Goal: Transaction & Acquisition: Book appointment/travel/reservation

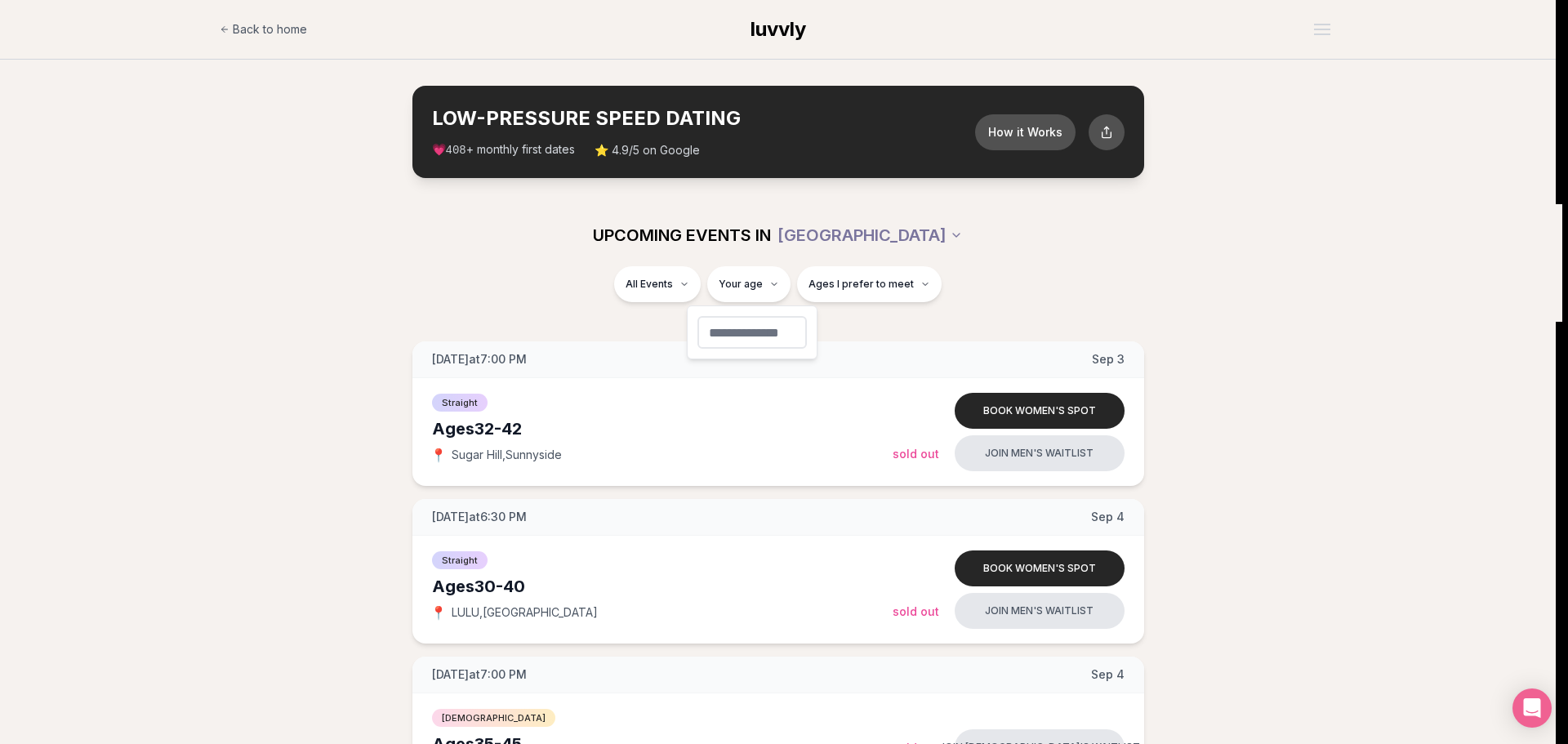
type input "**"
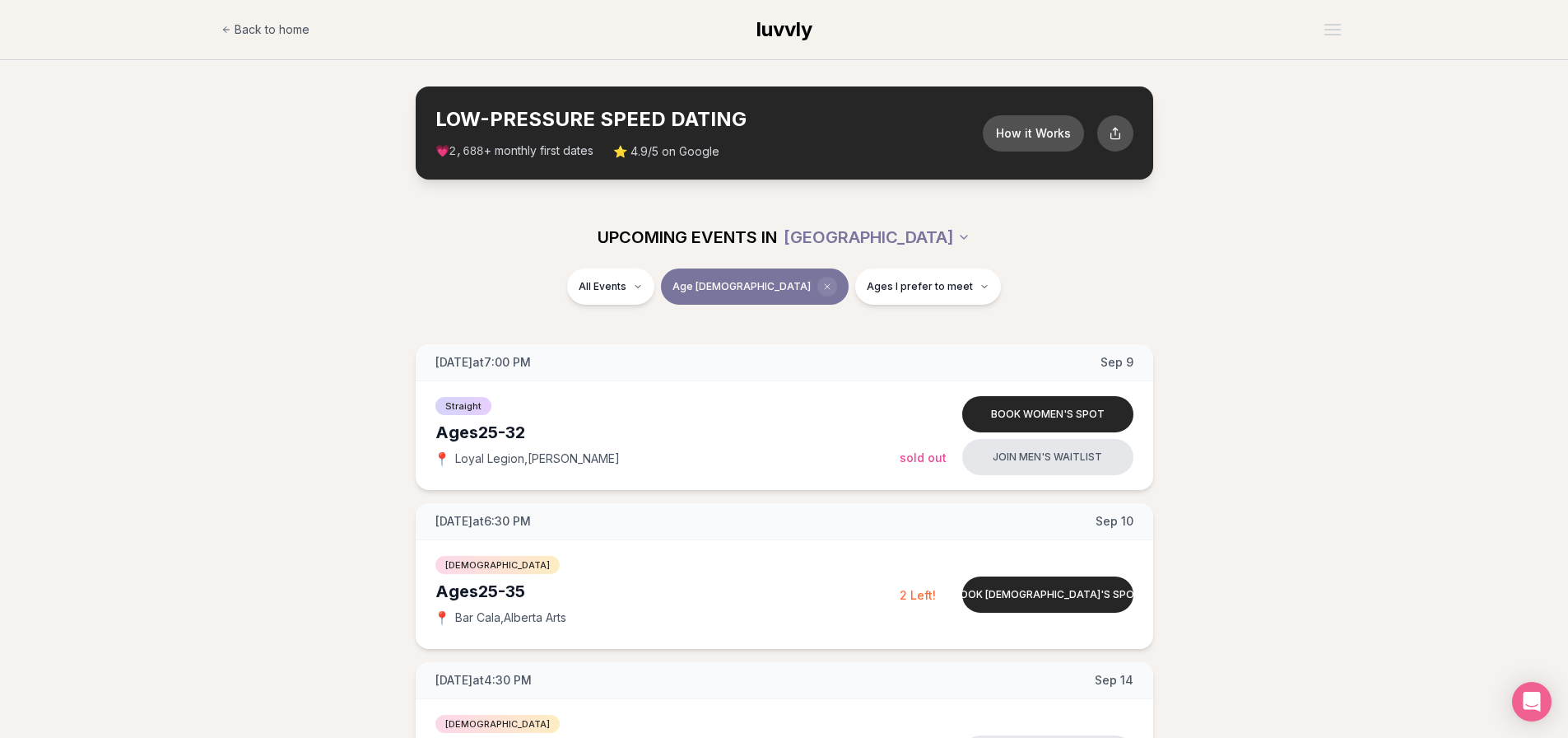
click at [817, 292] on span "Clear age" at bounding box center [827, 286] width 20 height 20
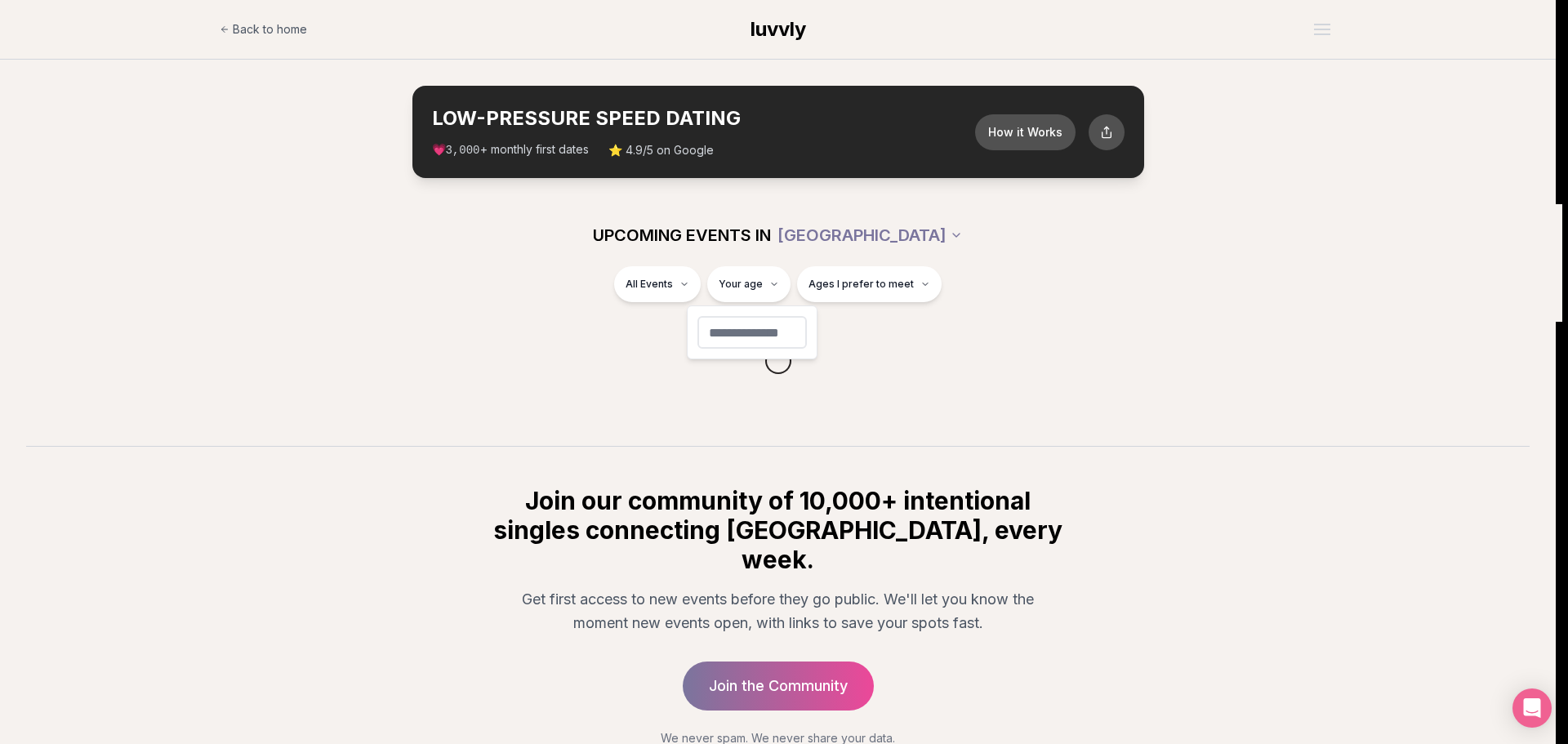
click at [765, 289] on html "Back to home luvvly LOW-PRESSURE SPEED DATING How it Works 💗 3,000 + monthly fi…" at bounding box center [784, 426] width 1568 height 854
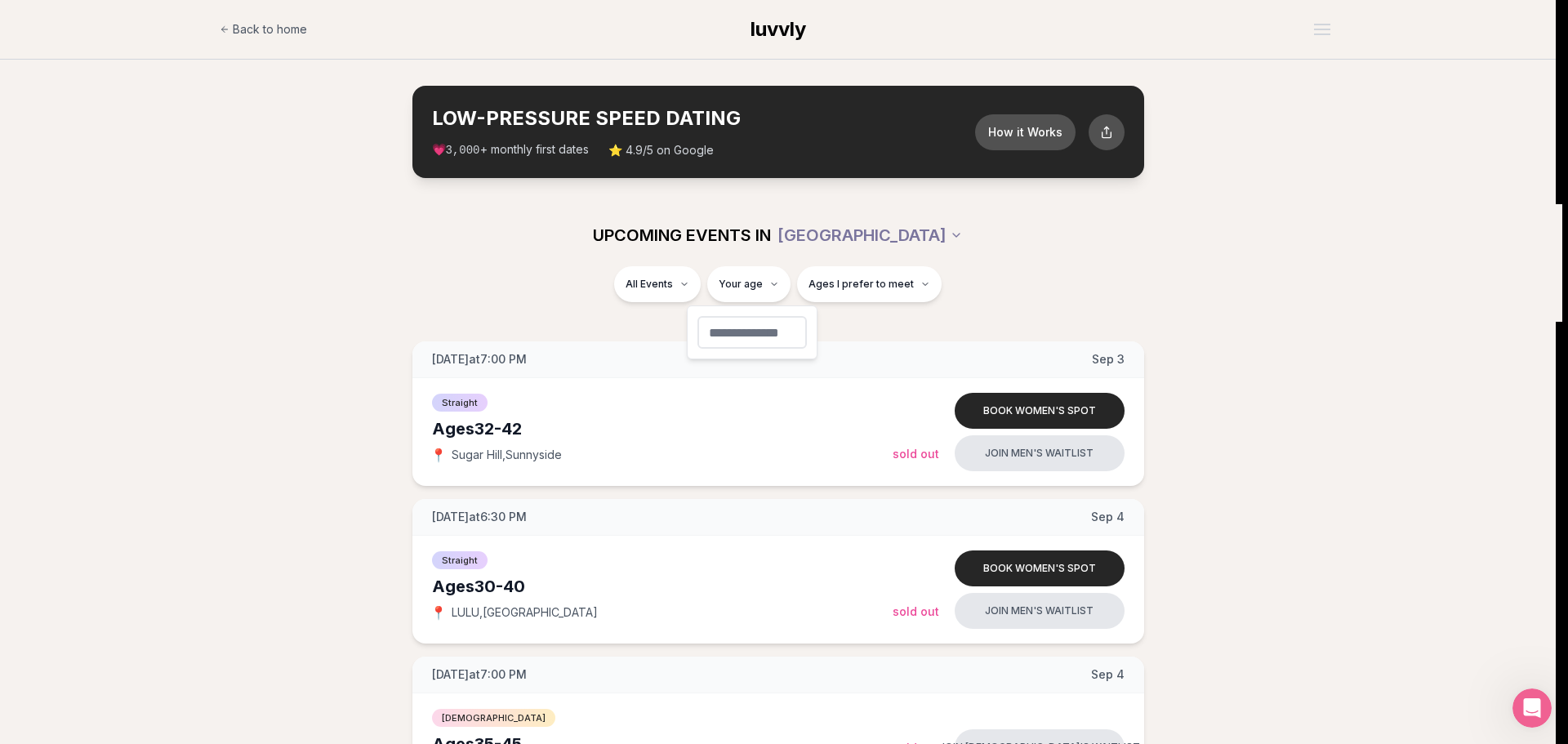
type input "**"
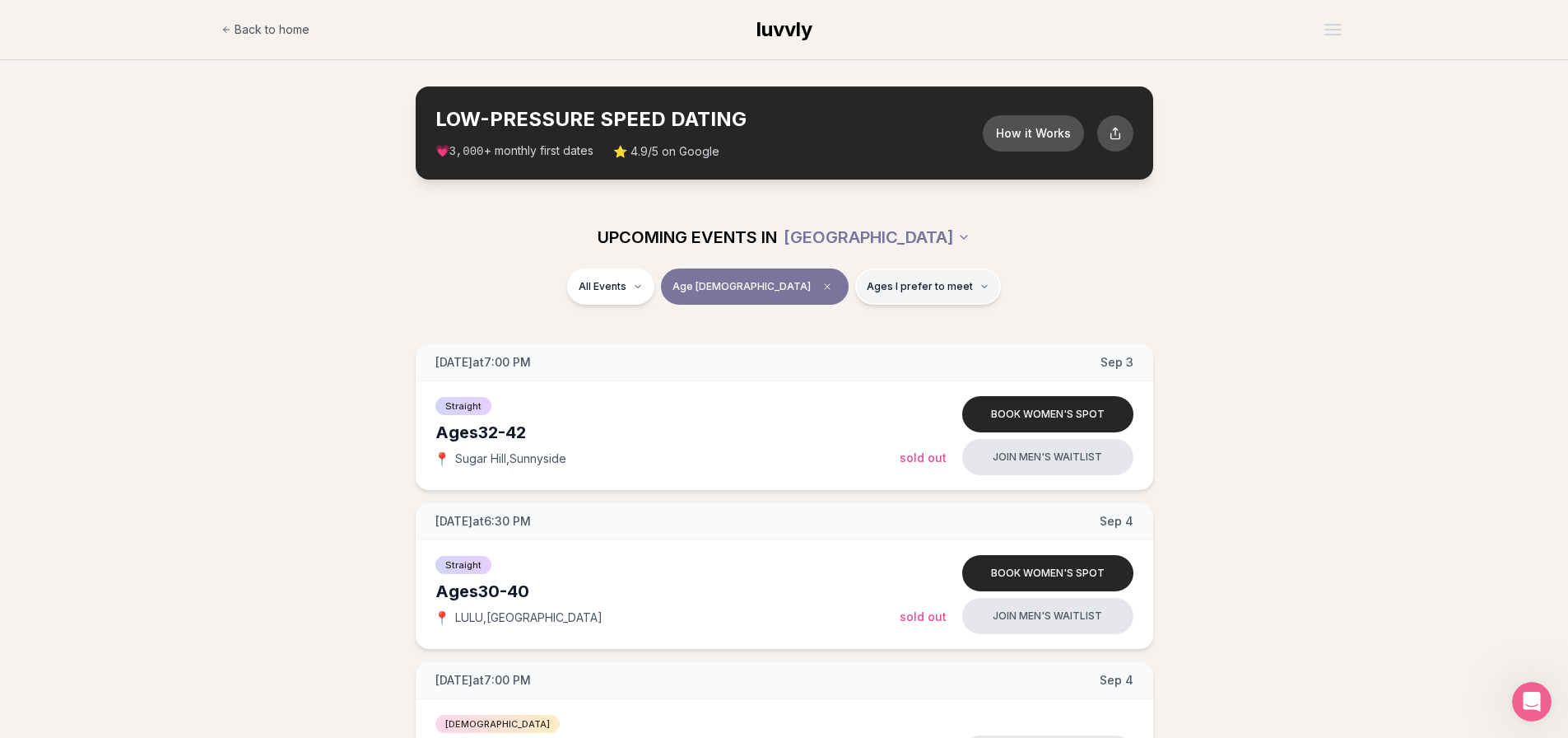
click at [855, 294] on button "Ages I prefer to meet" at bounding box center [928, 286] width 146 height 36
click at [335, 322] on div "All Events Age [DEMOGRAPHIC_DATA] Ages I prefer to meet" at bounding box center [784, 296] width 1568 height 56
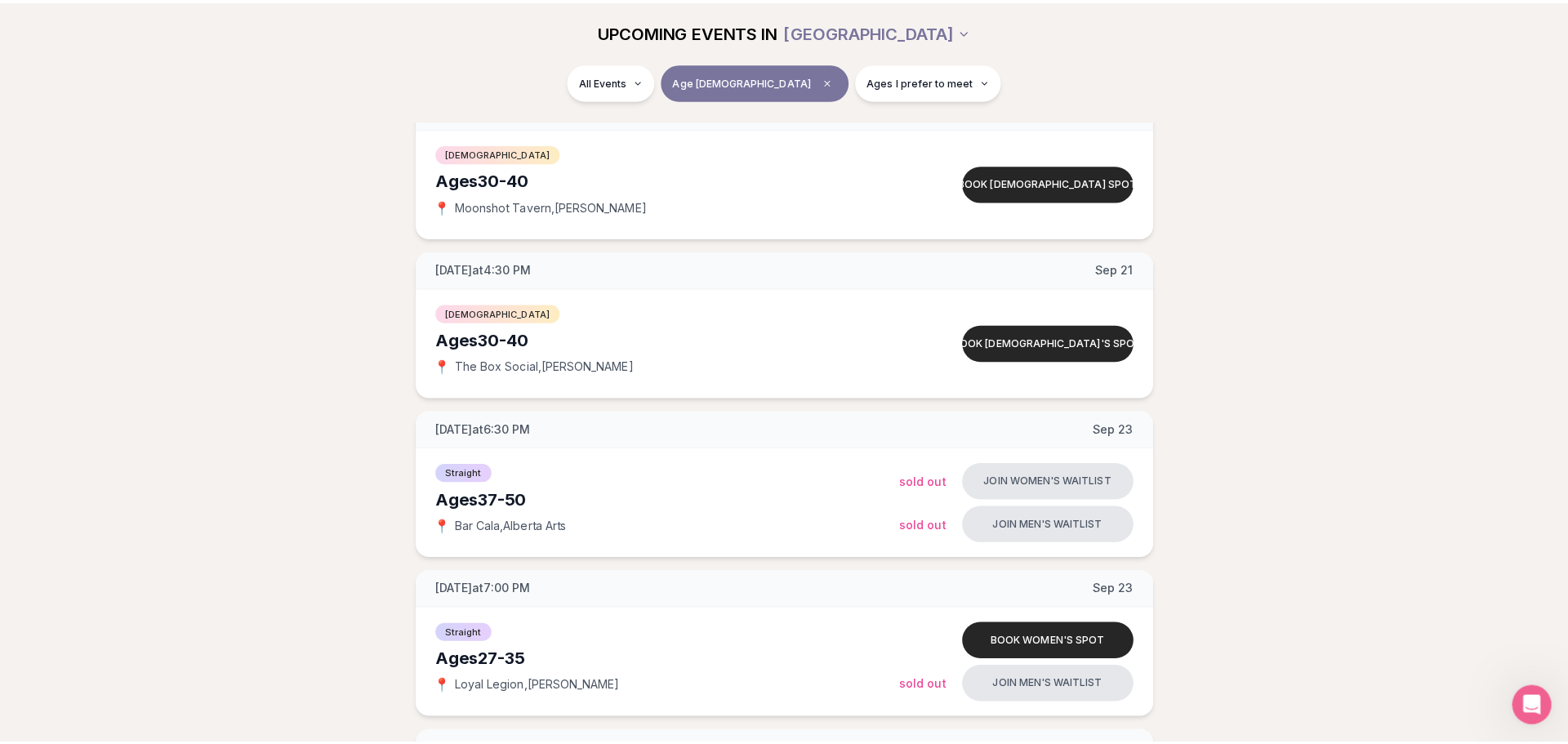
scroll to position [2457, 0]
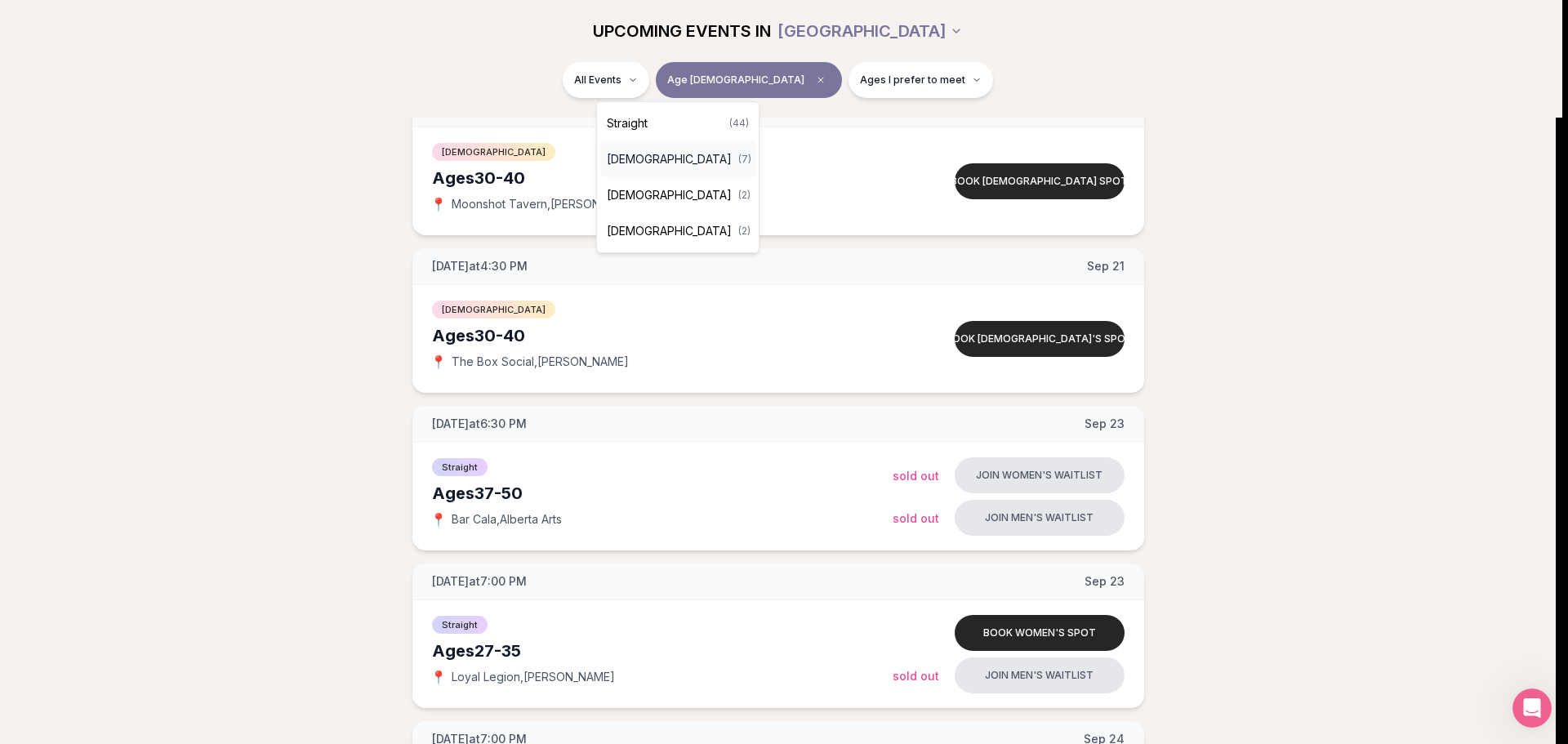
click at [671, 156] on span "[DEMOGRAPHIC_DATA]" at bounding box center [669, 159] width 125 height 16
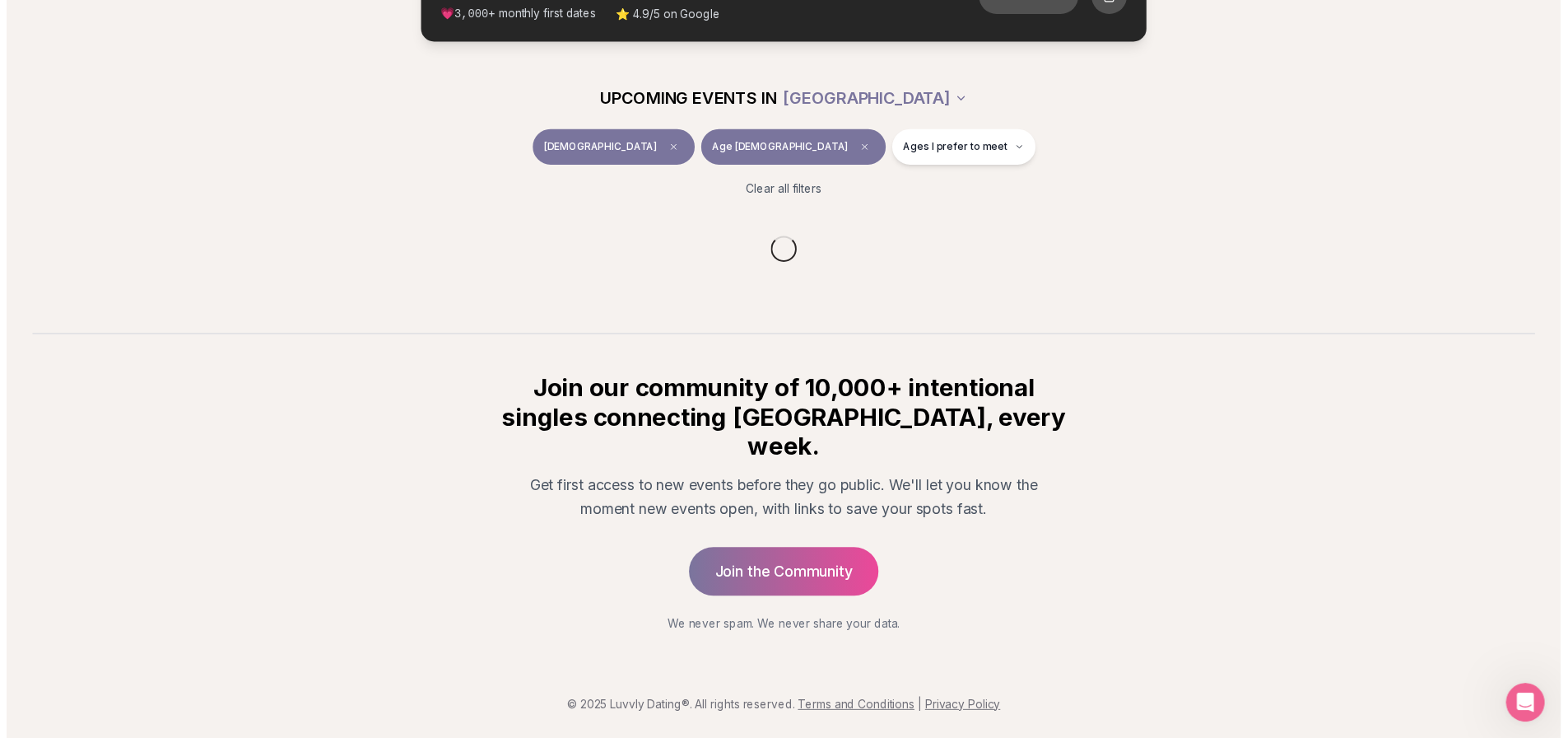
scroll to position [108, 0]
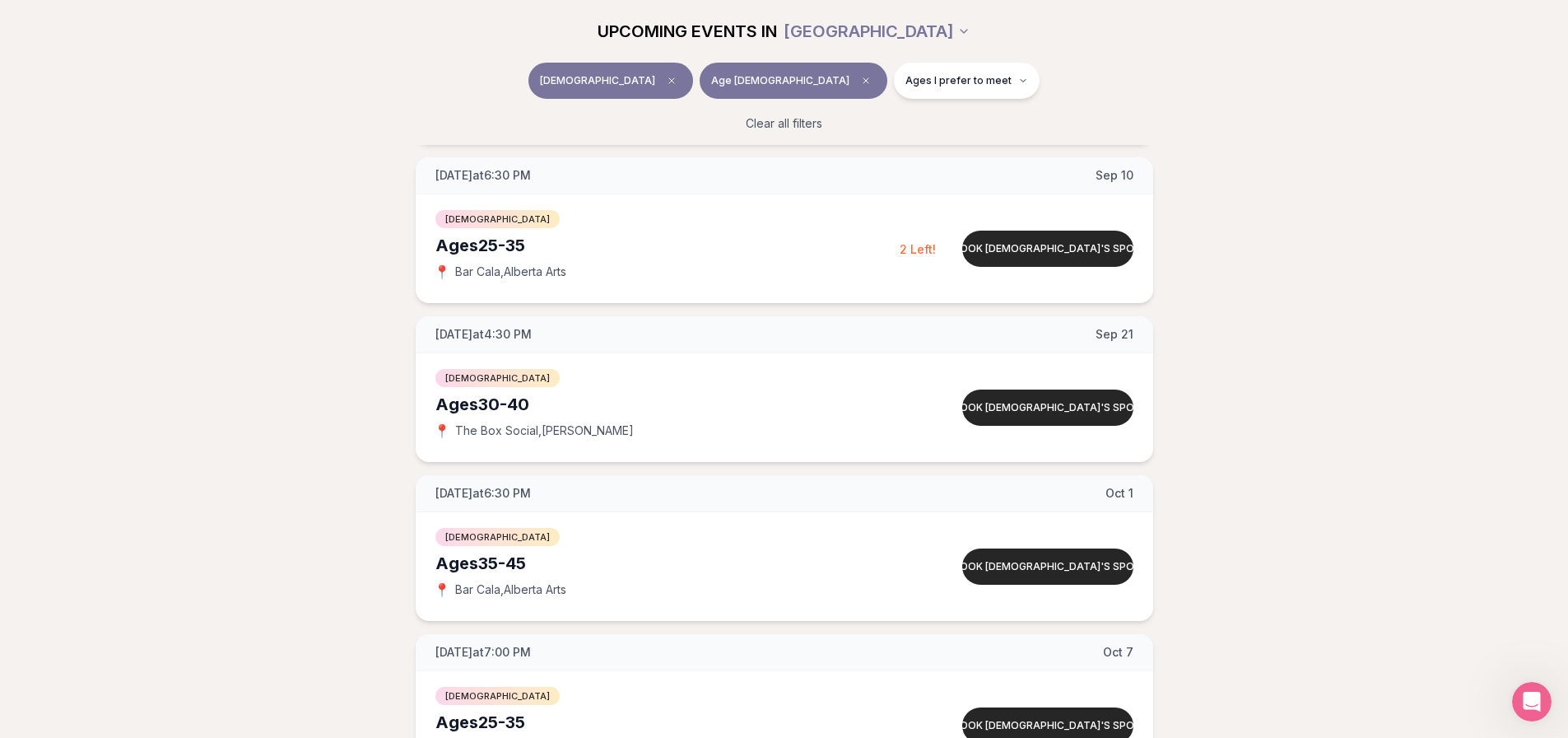
scroll to position [337, 7]
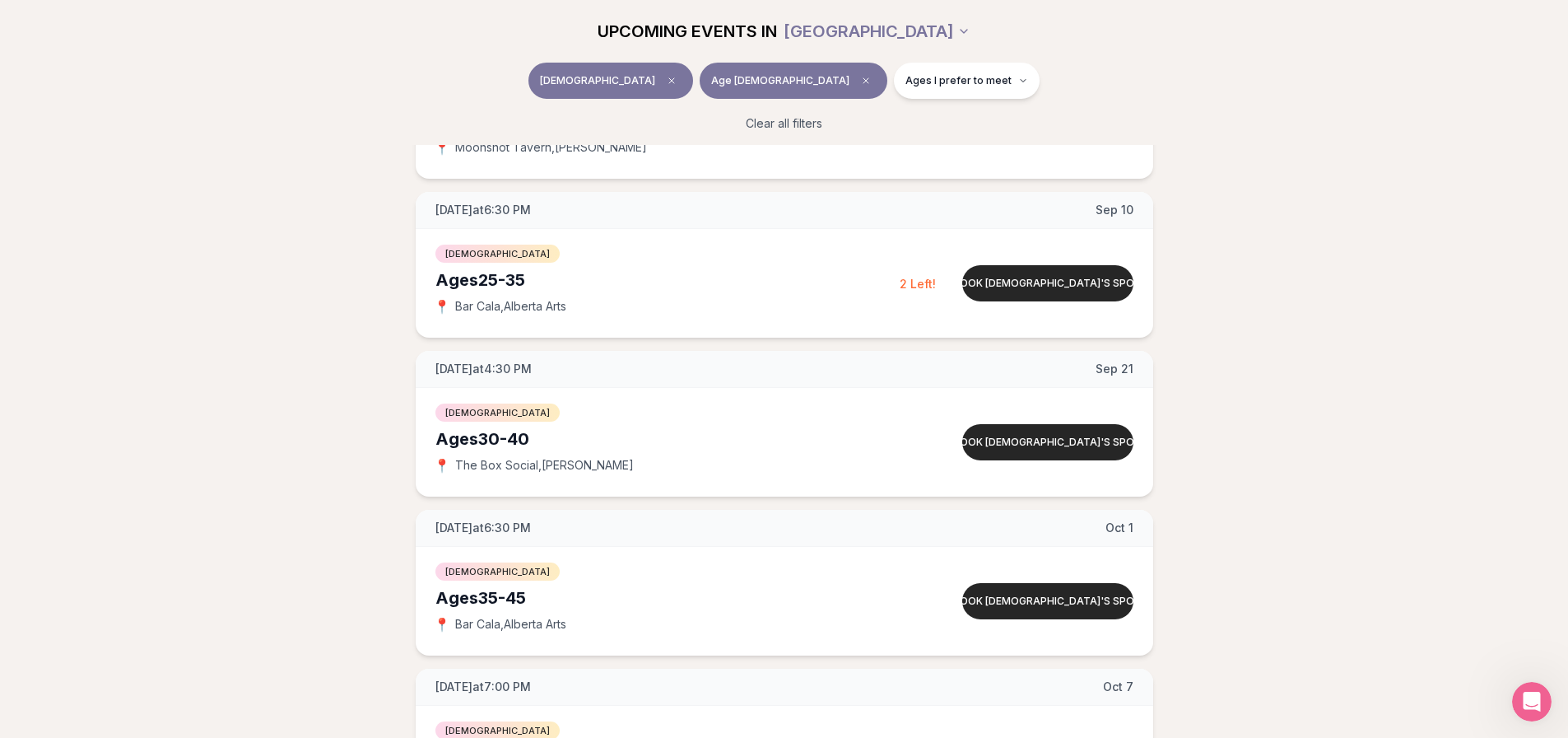
click at [655, 81] on span "[DEMOGRAPHIC_DATA]" at bounding box center [597, 81] width 116 height 13
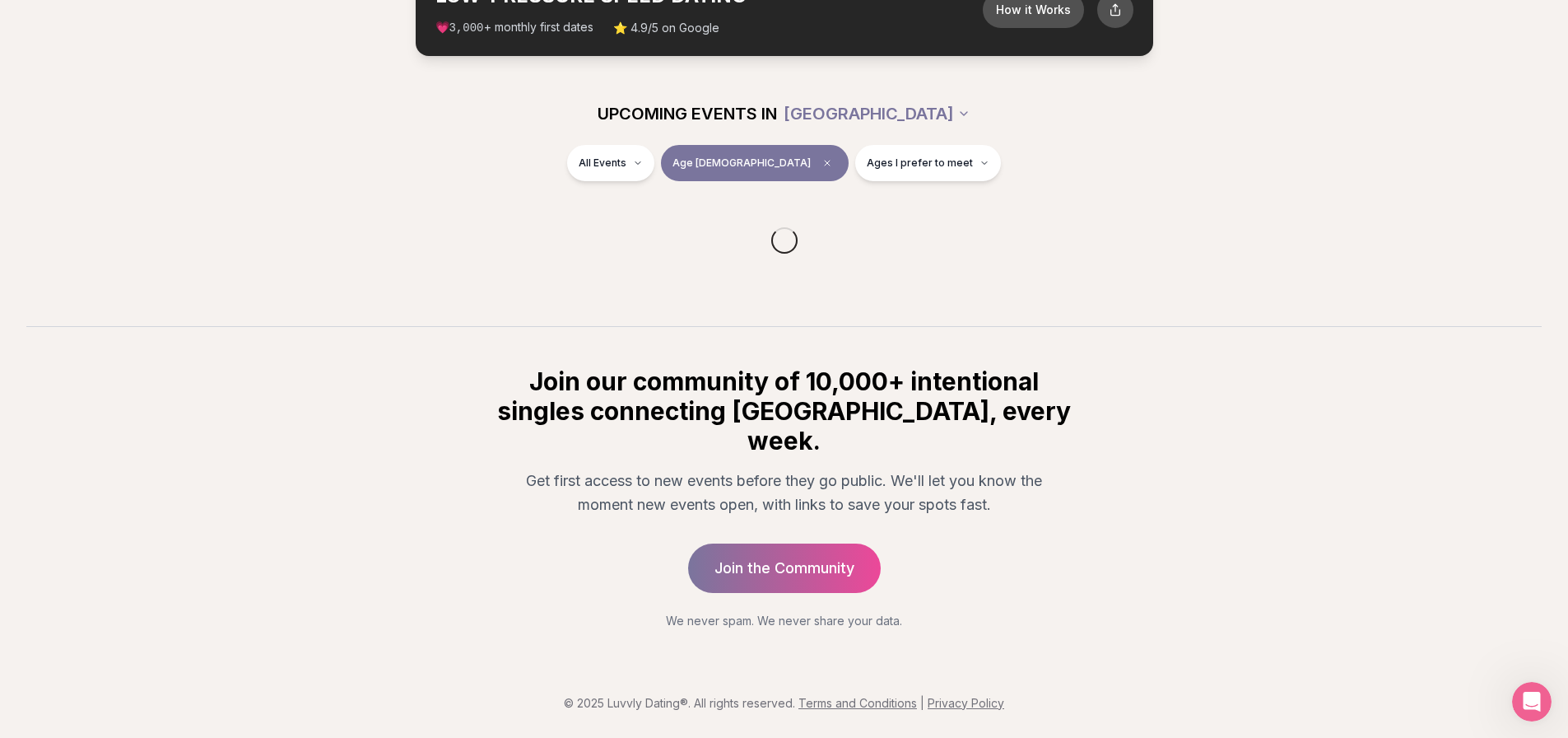
scroll to position [81, 0]
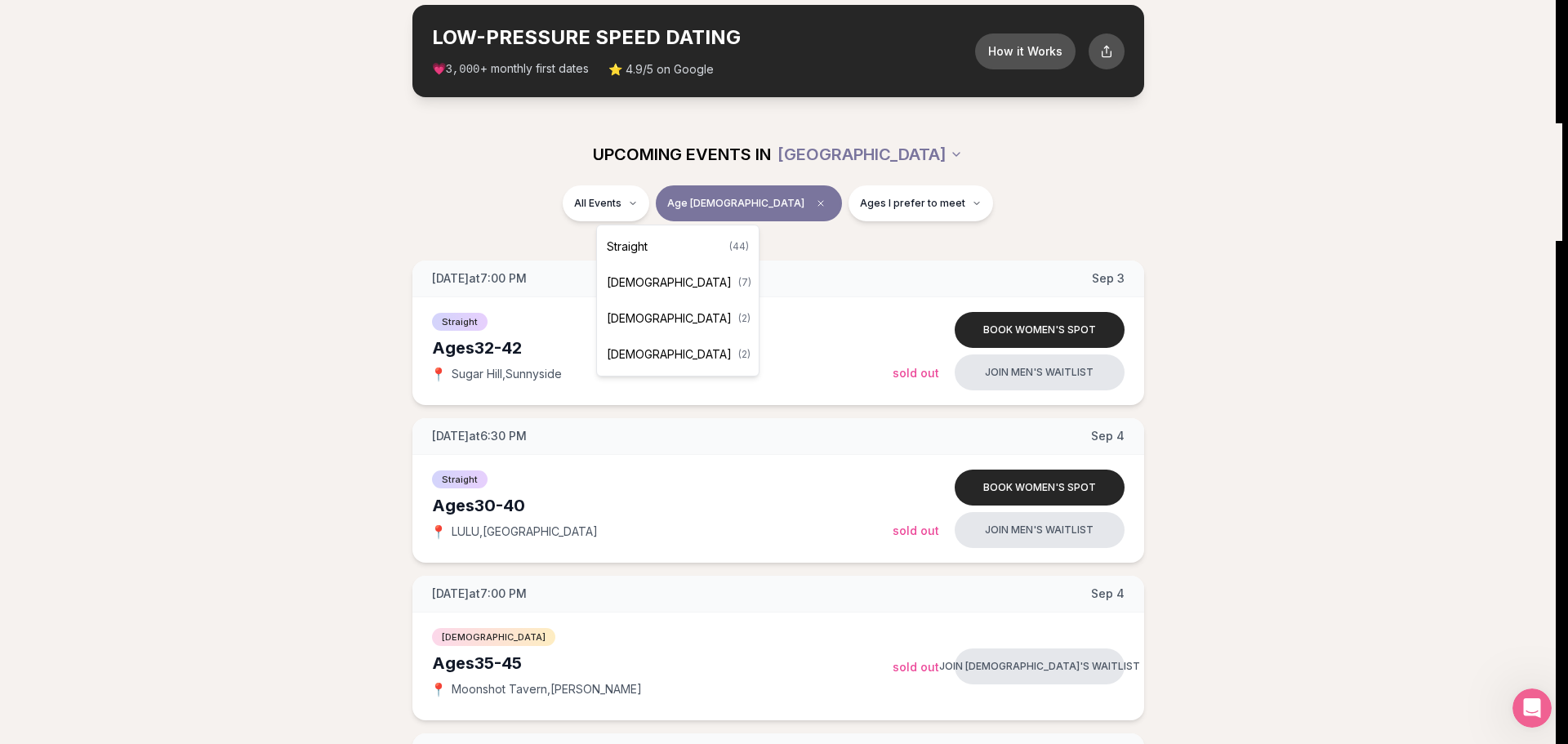
click at [652, 357] on div "[DEMOGRAPHIC_DATA] ( 2 )" at bounding box center [677, 354] width 155 height 36
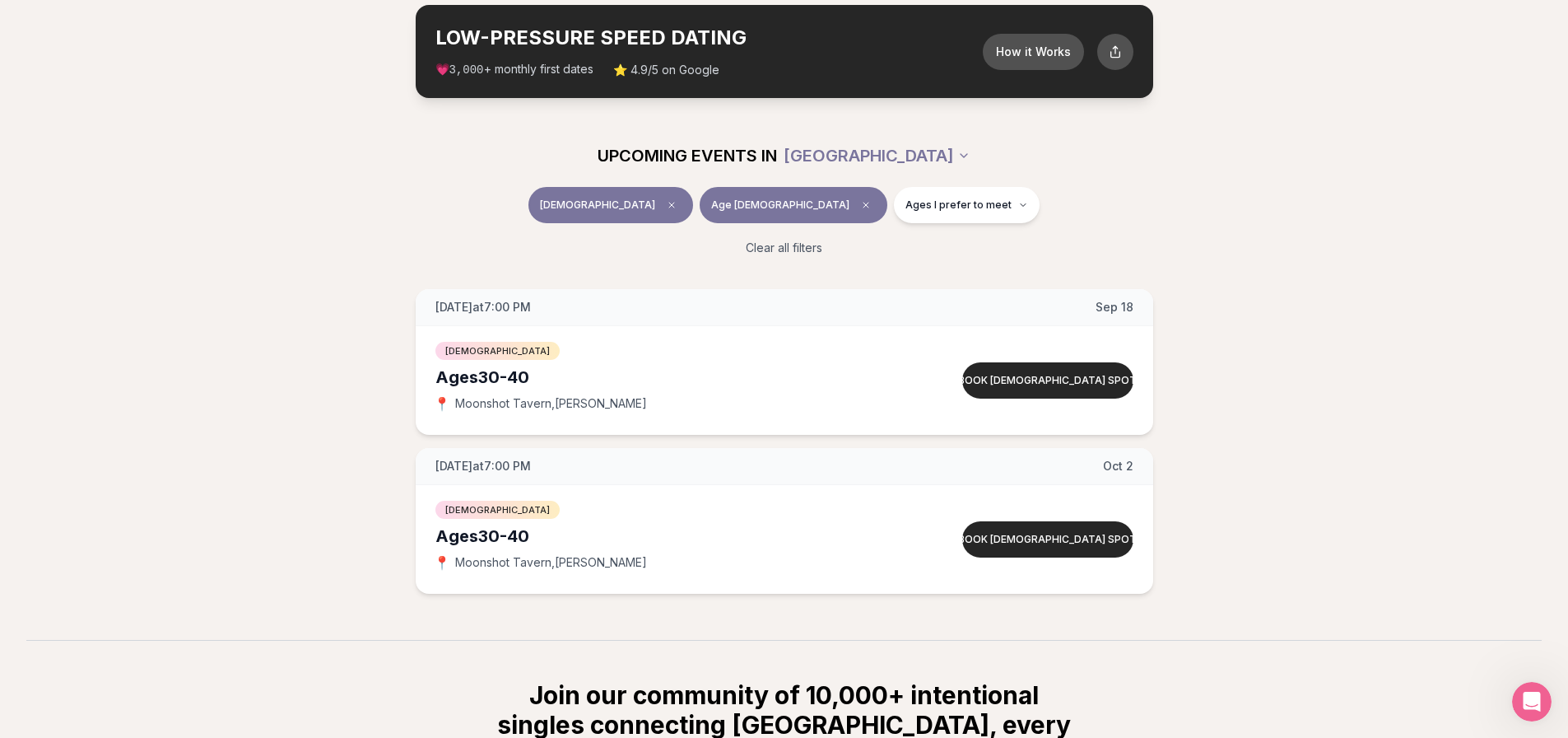
click at [676, 192] on button "[DEMOGRAPHIC_DATA]" at bounding box center [611, 205] width 165 height 36
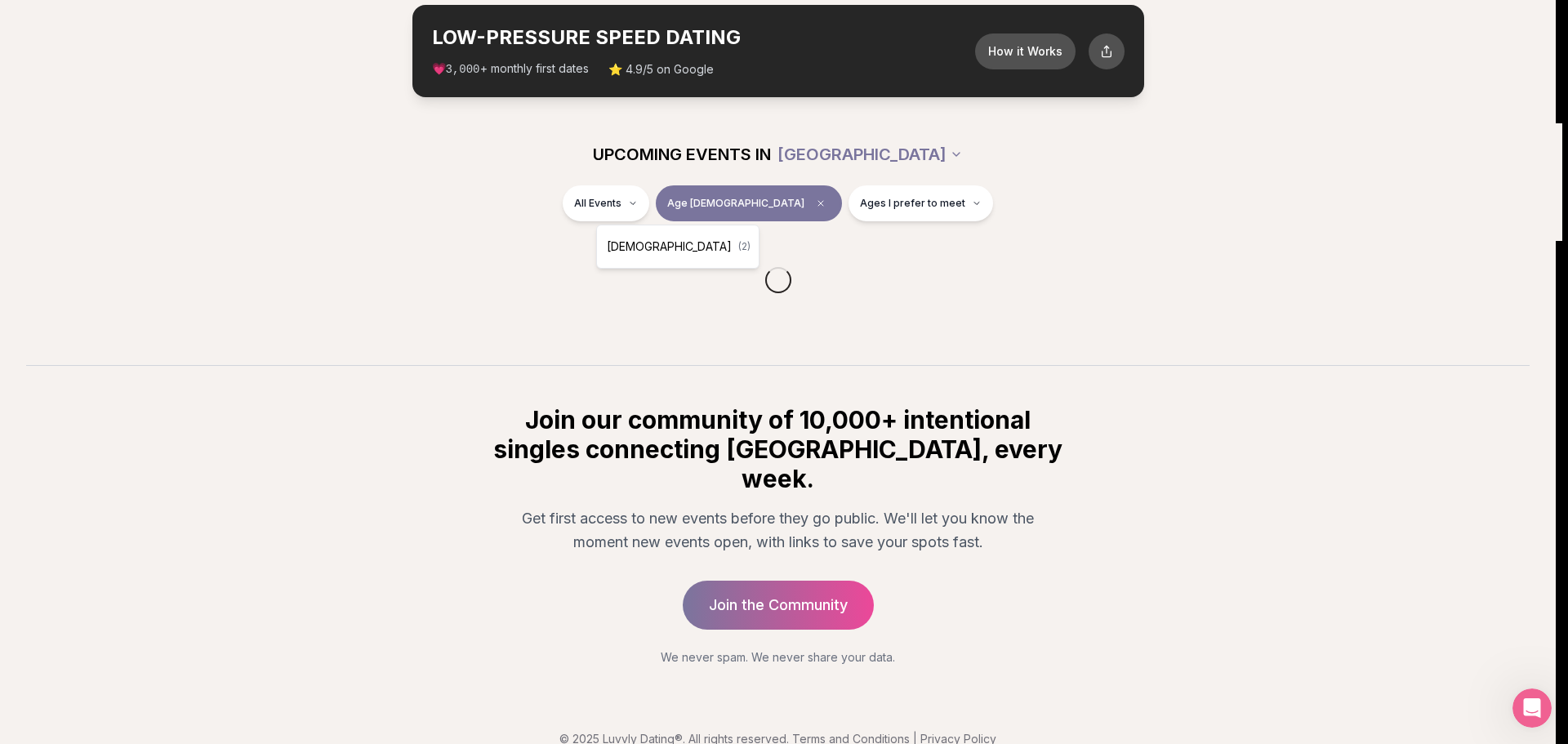
click at [693, 207] on html "Back to home luvvly LOW-PRESSURE SPEED DATING How it Works 💗 3,000 + monthly fi…" at bounding box center [784, 346] width 1568 height 854
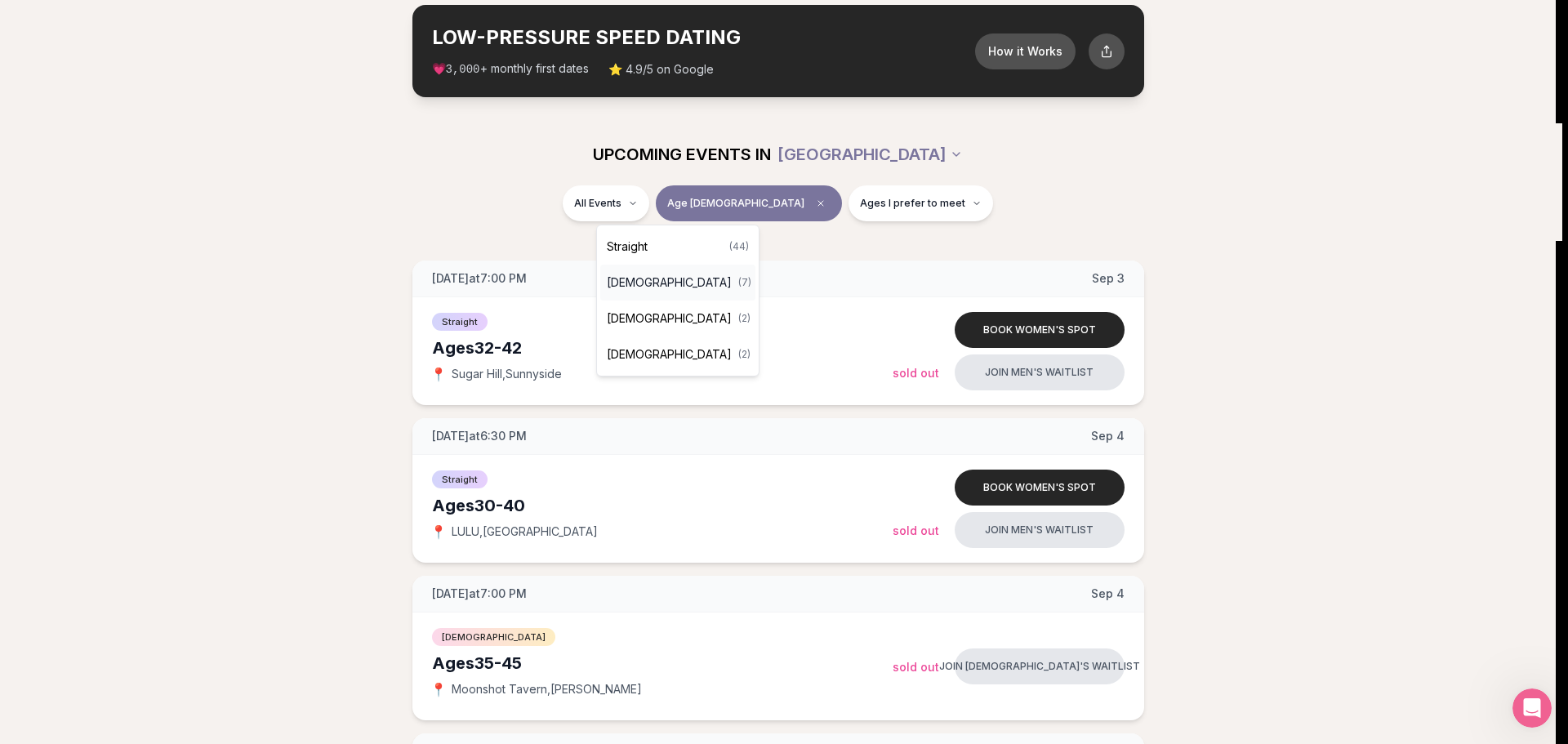
click at [666, 287] on span "[DEMOGRAPHIC_DATA]" at bounding box center [669, 282] width 125 height 16
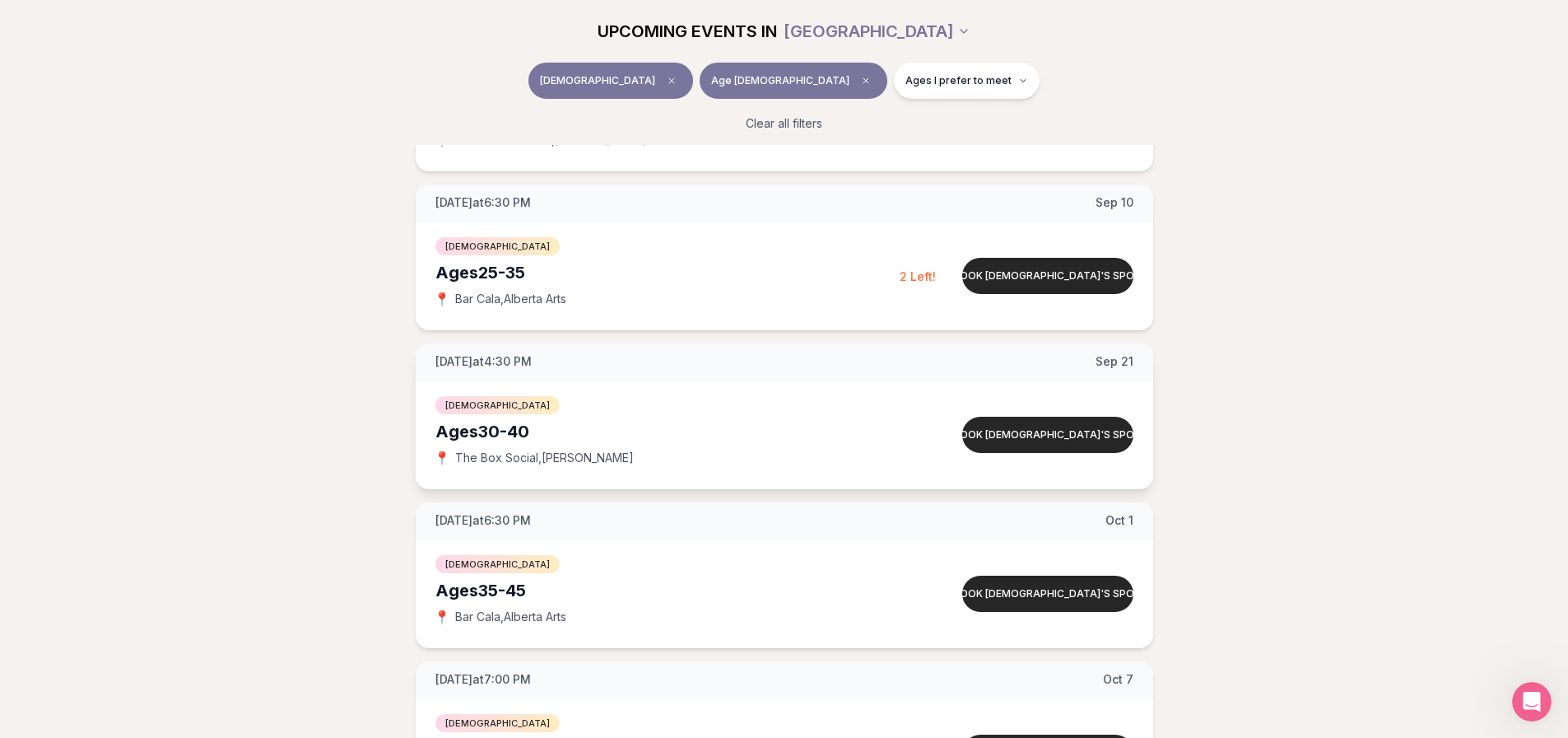
scroll to position [356, 0]
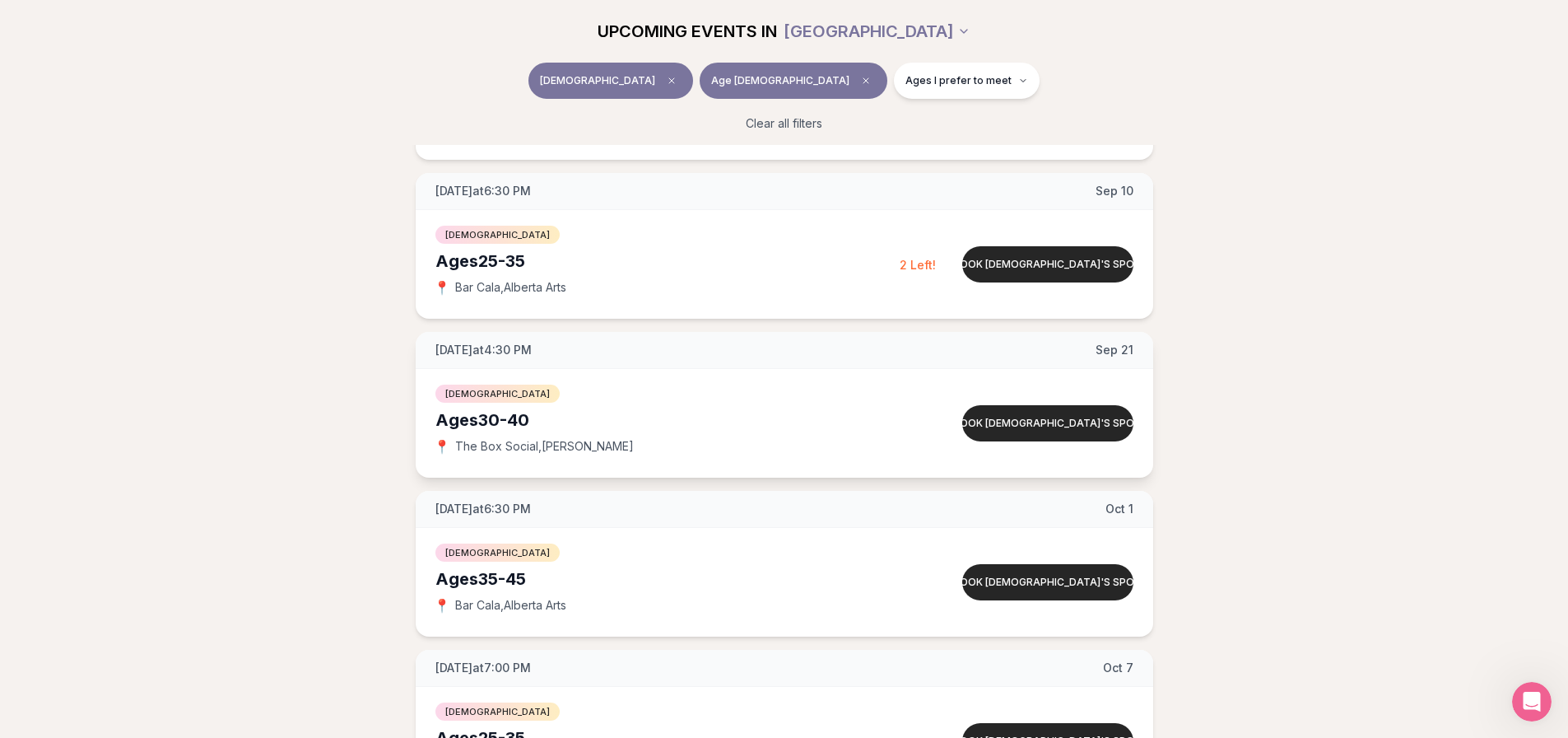
click at [485, 447] on span "The Box Social , [PERSON_NAME]" at bounding box center [544, 445] width 179 height 16
drag, startPoint x: 443, startPoint y: 448, endPoint x: 1000, endPoint y: 427, distance: 557.4
click at [1000, 427] on button "Book [DEMOGRAPHIC_DATA]'s spot" at bounding box center [1047, 423] width 171 height 36
